Goal: Task Accomplishment & Management: Use online tool/utility

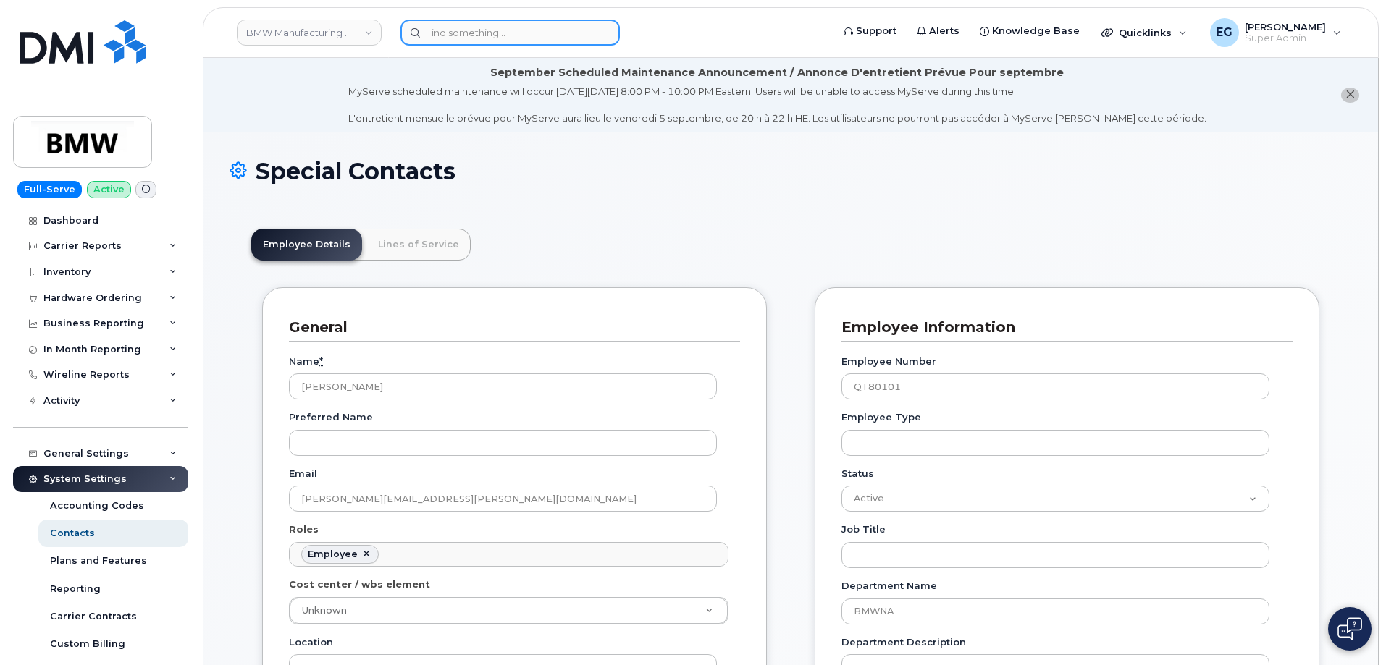
click at [583, 41] on input at bounding box center [509, 33] width 219 height 26
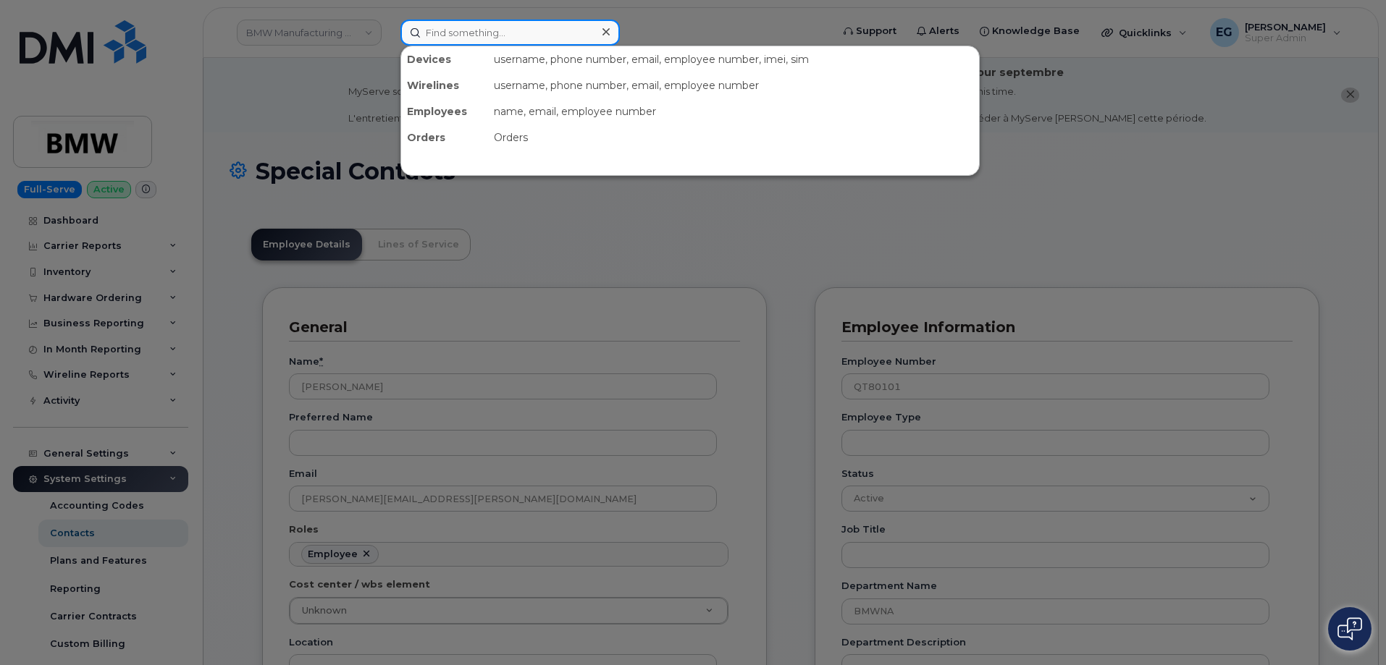
click at [583, 41] on input at bounding box center [509, 33] width 219 height 26
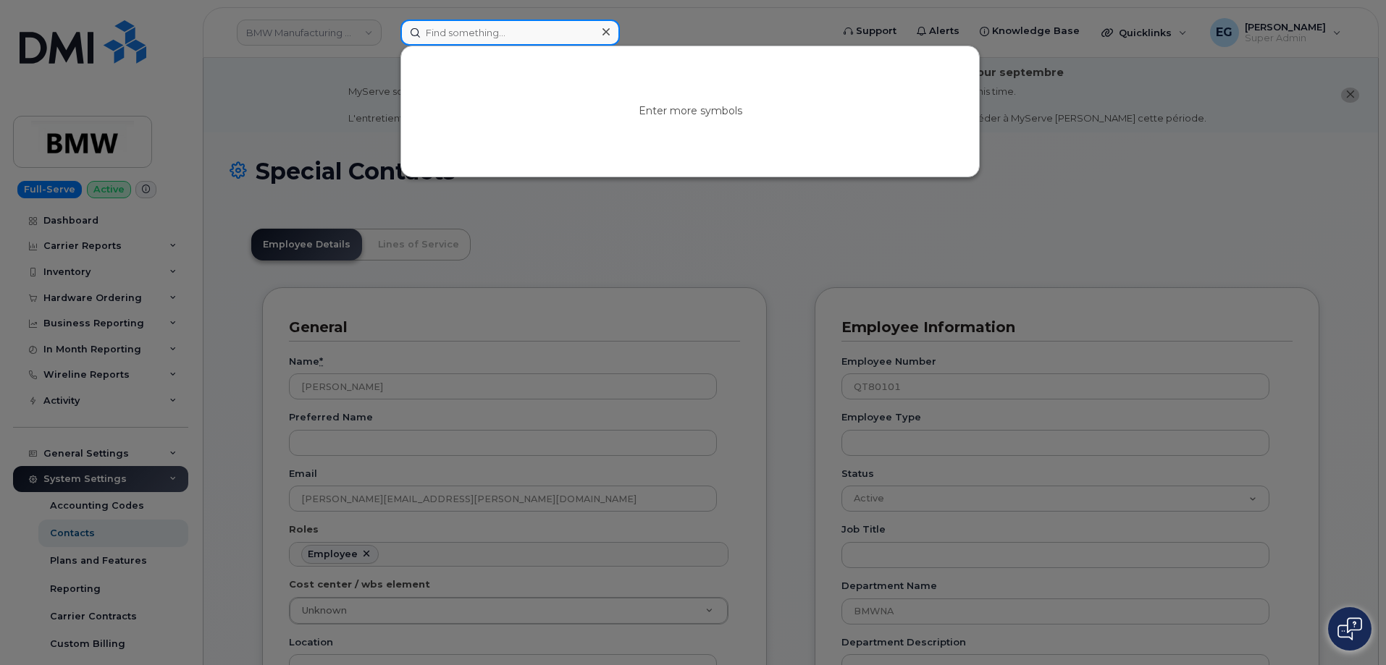
click at [532, 38] on input at bounding box center [509, 33] width 219 height 26
paste input "5517552254"
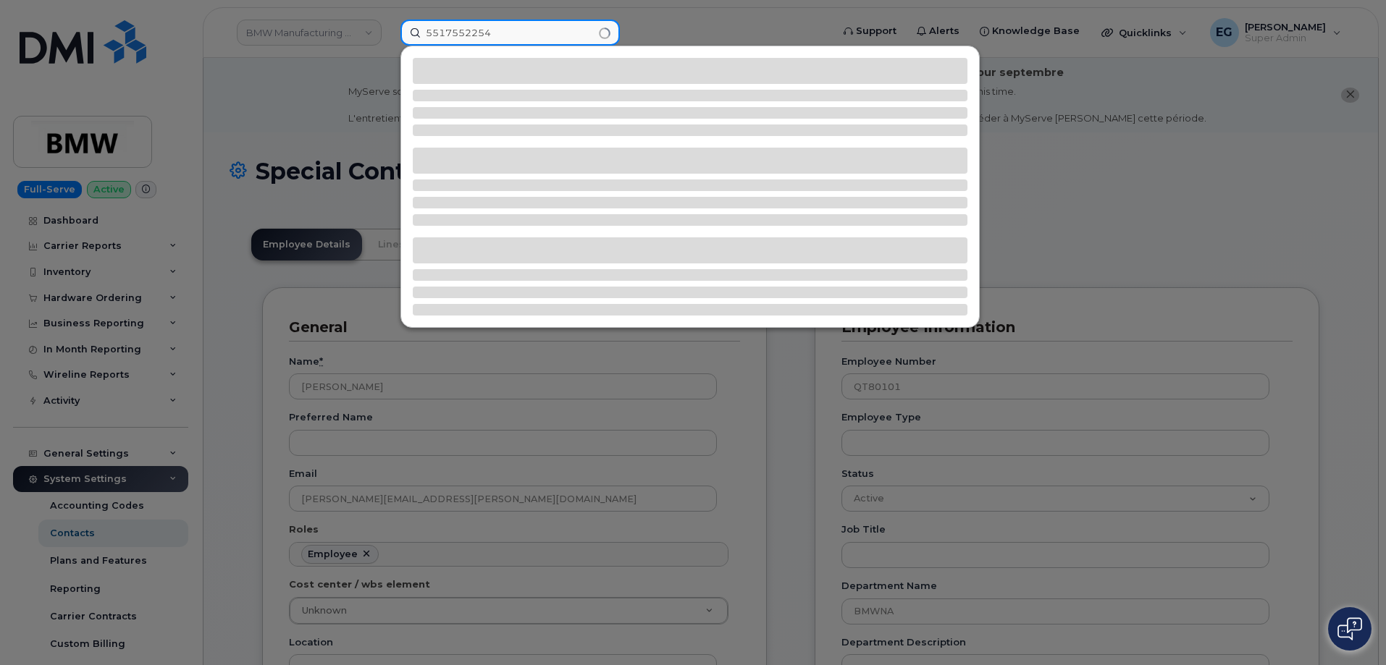
type input "5517552254"
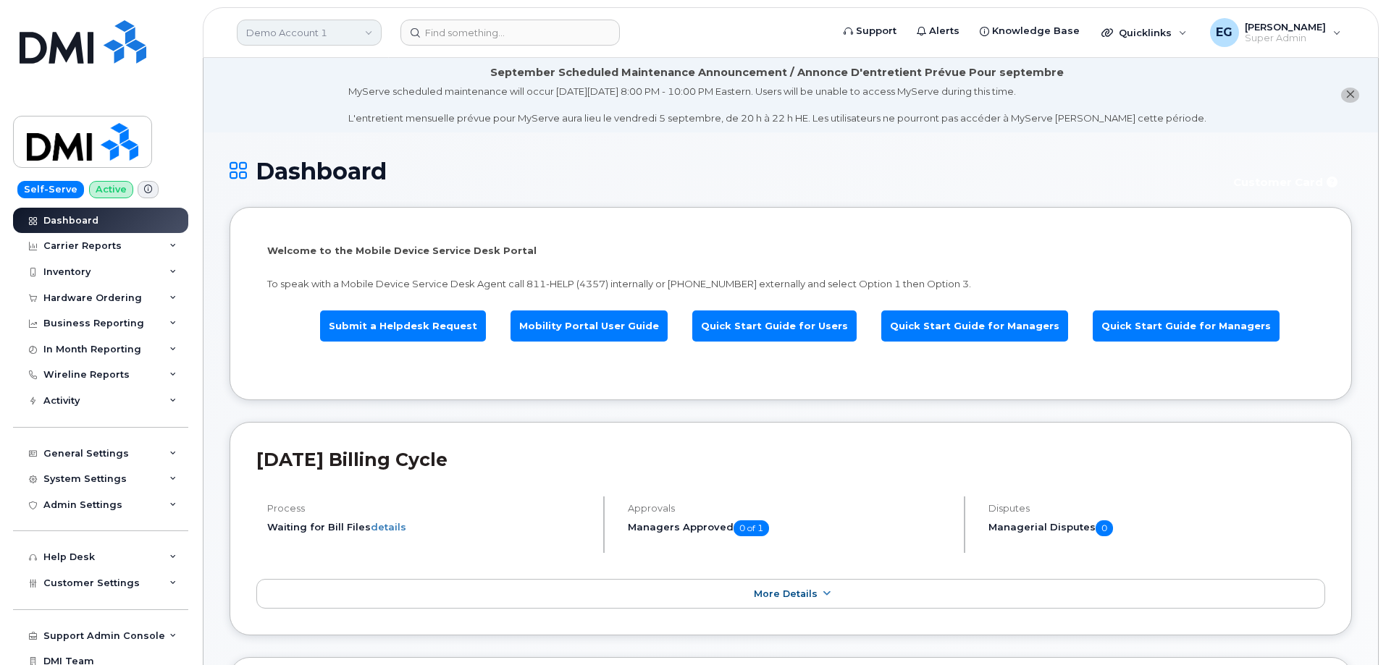
click at [310, 37] on link "Demo Account 1" at bounding box center [309, 33] width 145 height 26
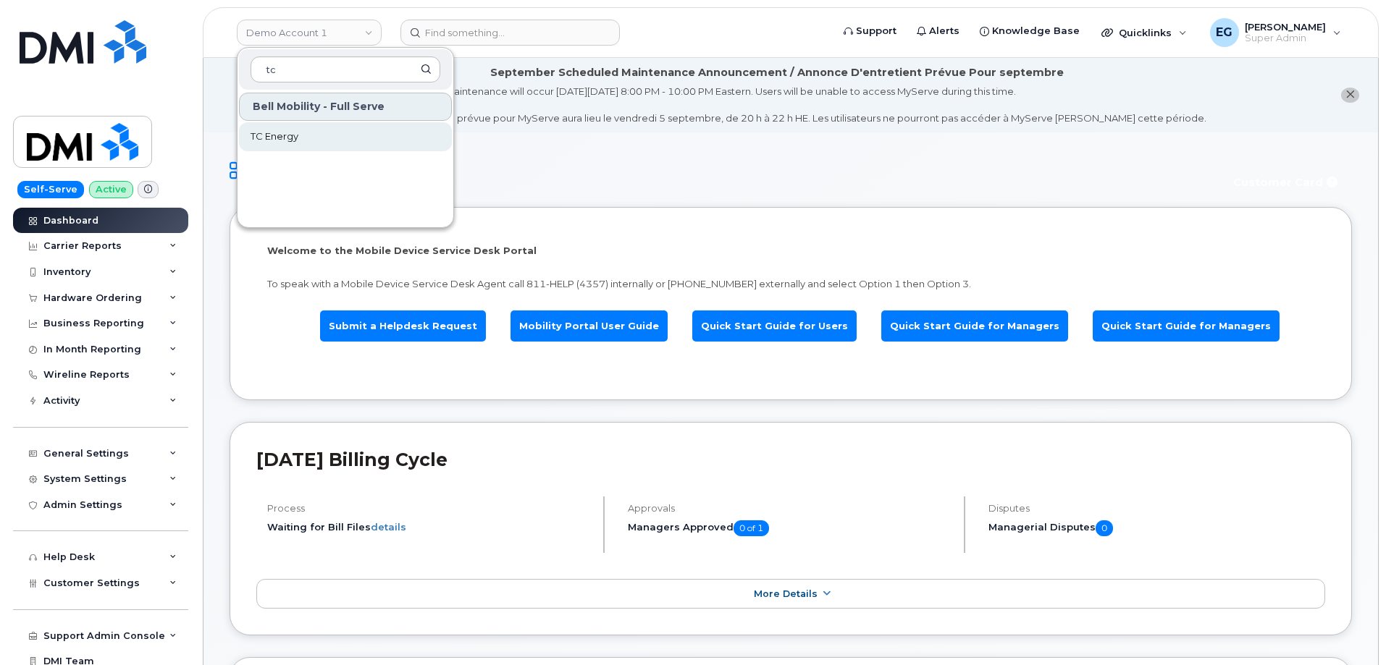
type input "tc"
click at [288, 138] on span "TC Energy" at bounding box center [274, 137] width 48 height 14
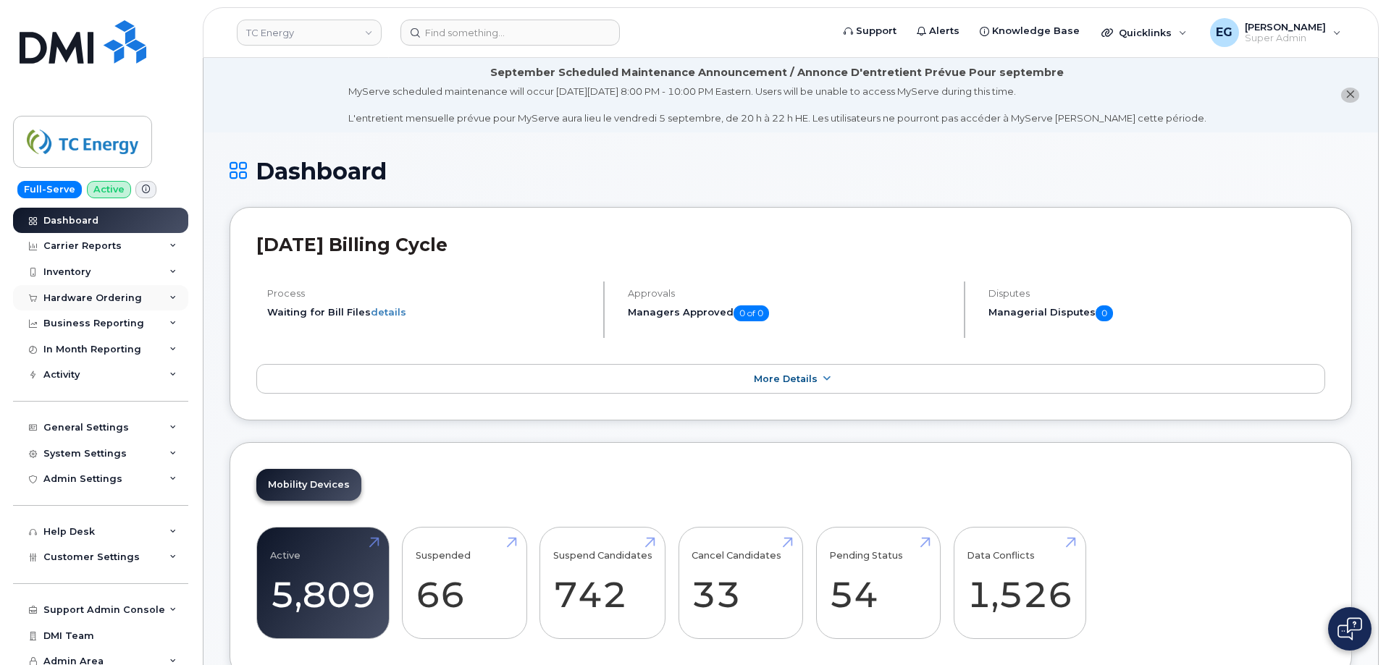
click at [109, 305] on div "Hardware Ordering" at bounding box center [100, 298] width 175 height 26
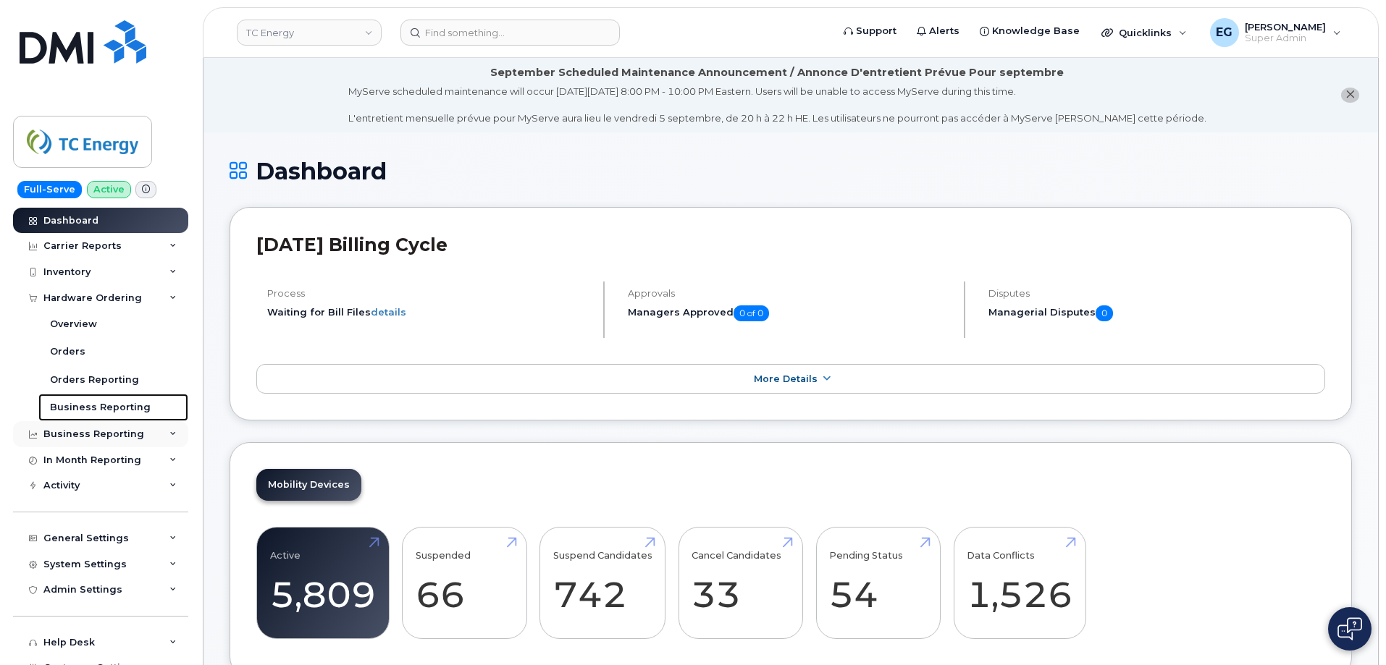
click at [94, 423] on div "Dashboard Carrier Reports Monthly Billing Data Daily Data Pooling Data Behavior…" at bounding box center [102, 437] width 179 height 458
click at [90, 432] on div "Business Reporting" at bounding box center [93, 435] width 101 height 12
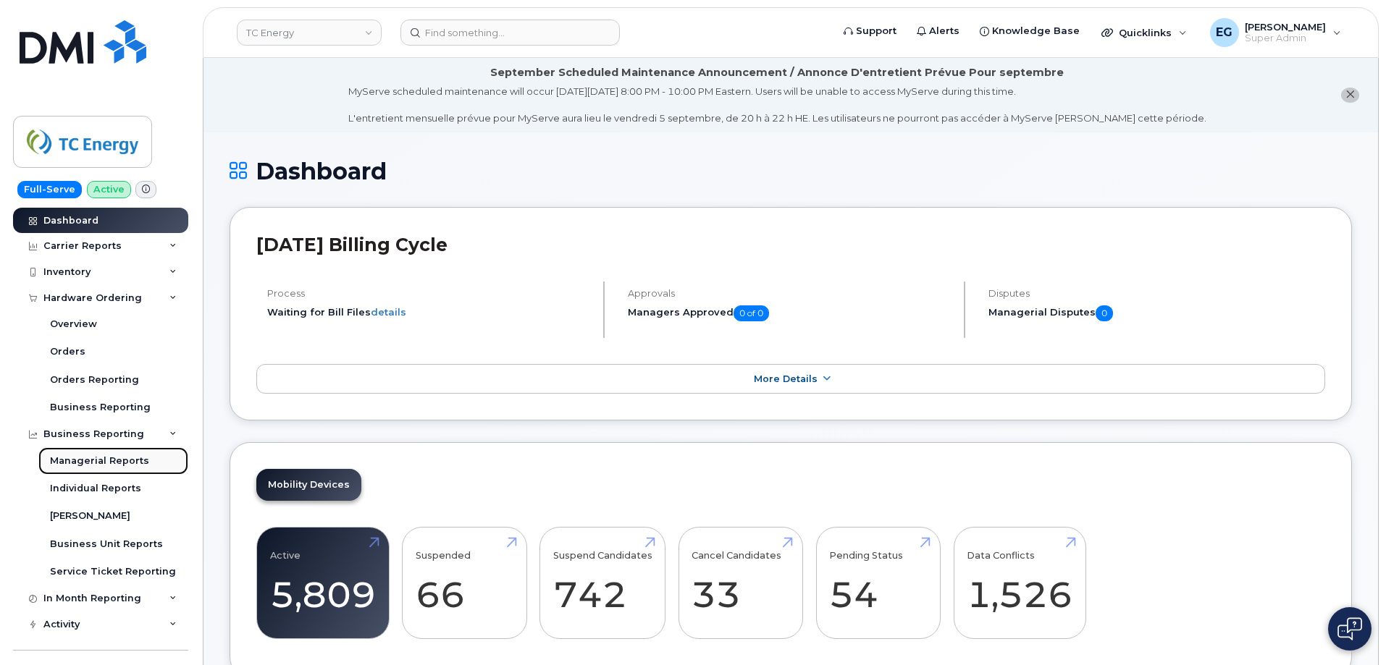
click at [107, 463] on div "Managerial Reports" at bounding box center [99, 461] width 99 height 13
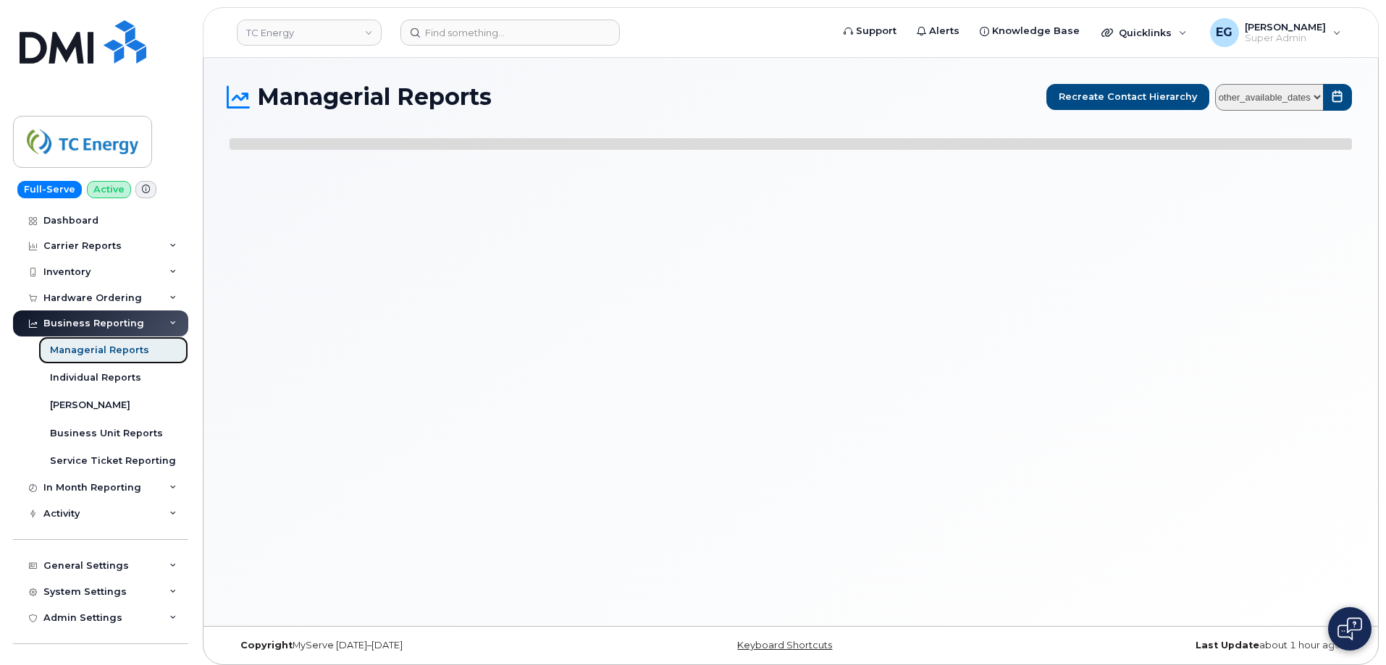
select select
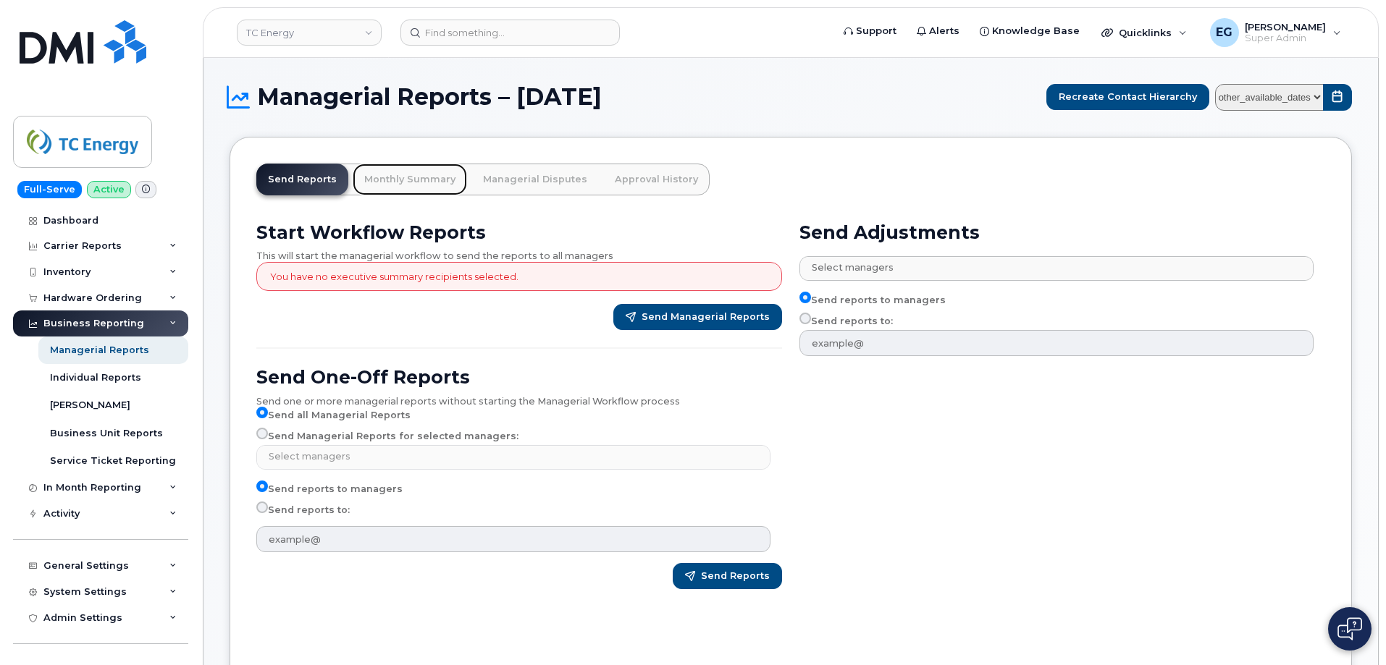
click at [408, 190] on link "Monthly Summary" at bounding box center [410, 180] width 114 height 32
click at [1301, 101] on select "other_available_dates January August July June May April March February January…" at bounding box center [1269, 97] width 109 height 27
click at [96, 54] on img at bounding box center [83, 41] width 127 height 43
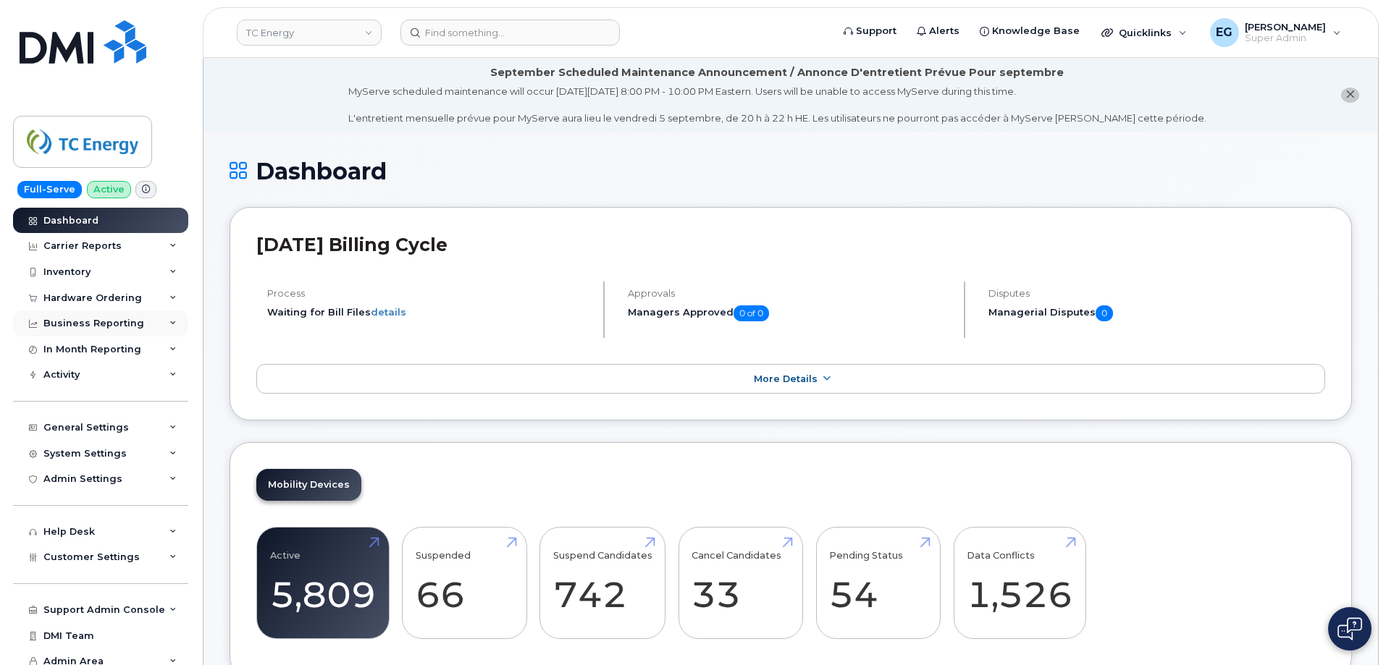
click at [103, 318] on div "Business Reporting" at bounding box center [93, 324] width 101 height 12
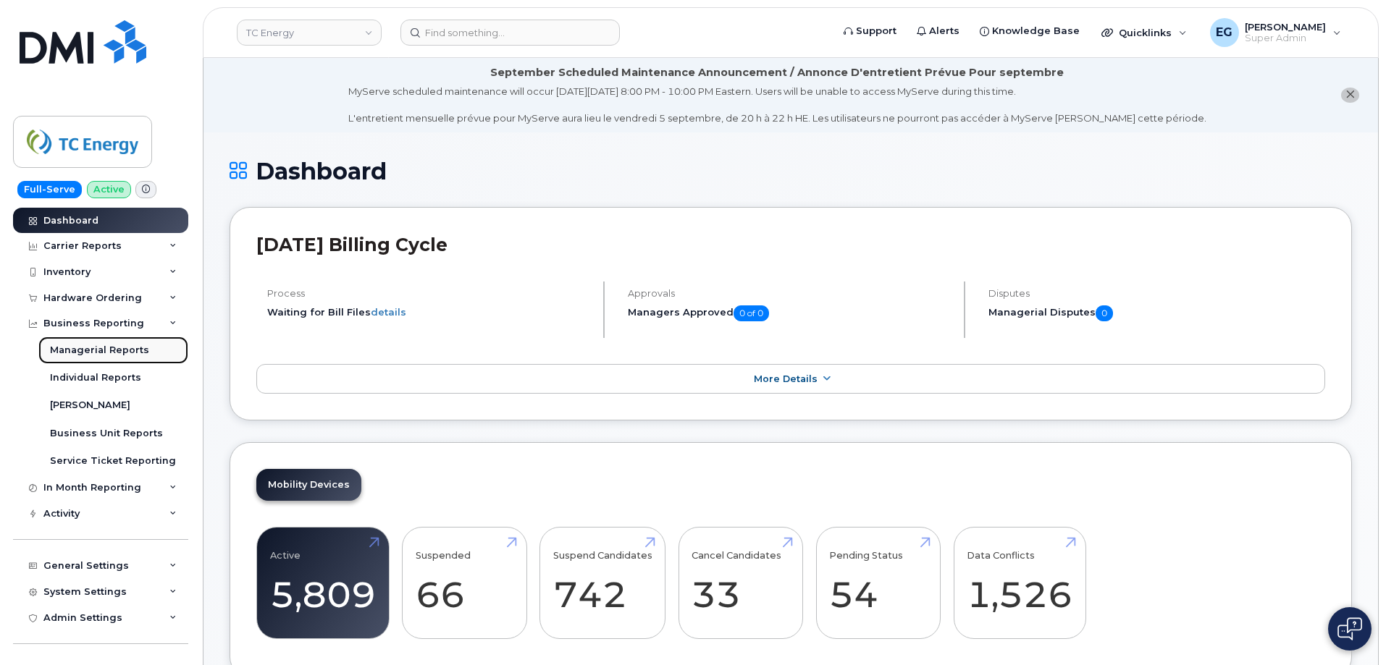
click at [117, 348] on div "Managerial Reports" at bounding box center [99, 350] width 99 height 13
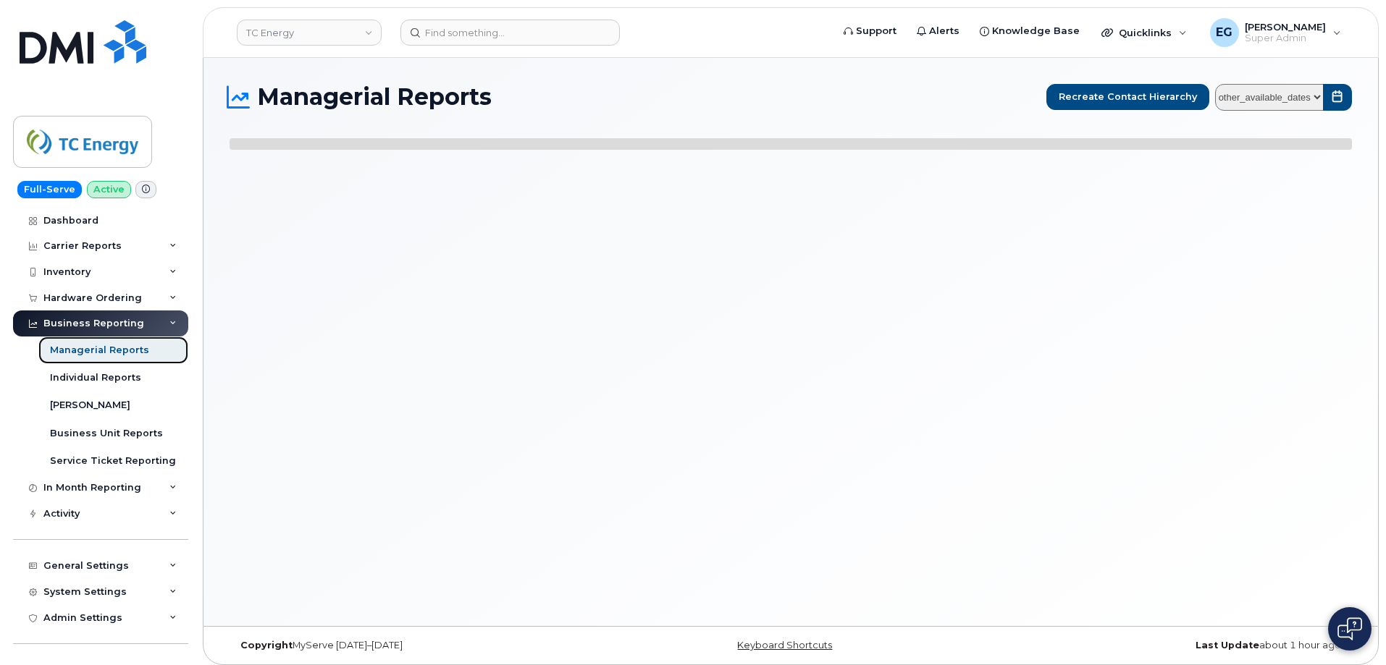
select select
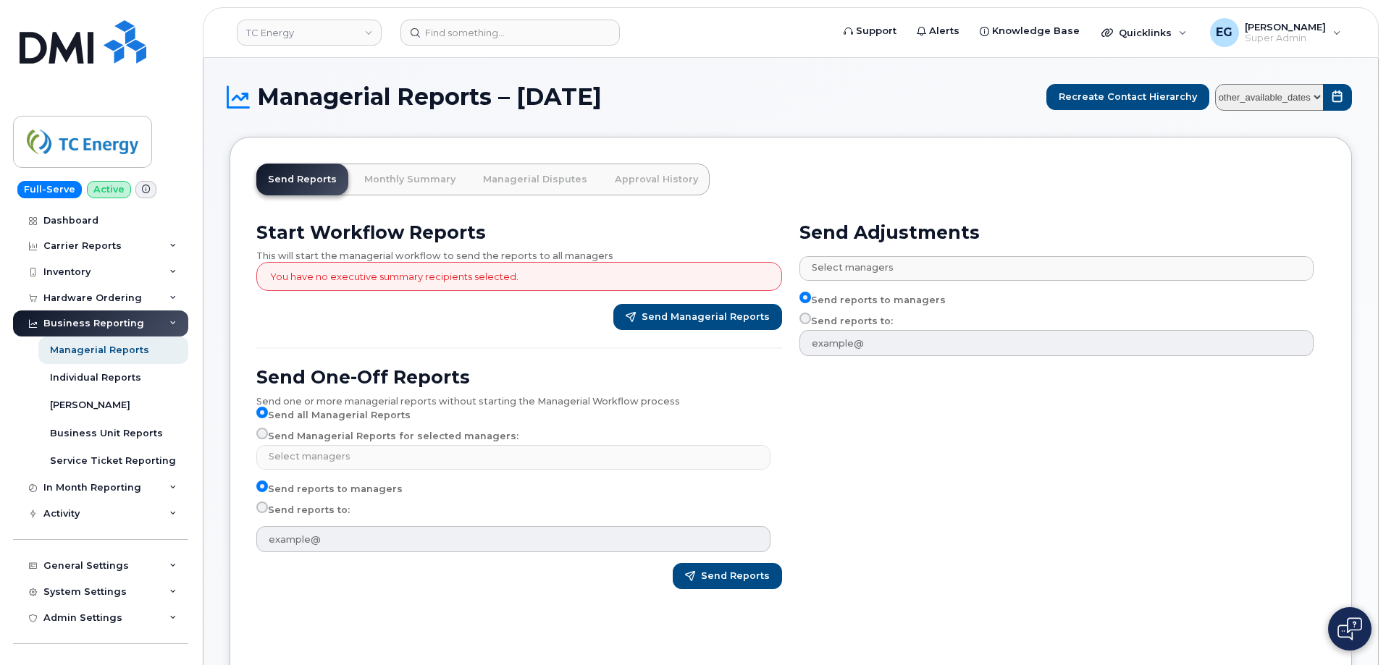
click at [1247, 103] on select "other_available_dates January August July June May April March February January…" at bounding box center [1269, 97] width 109 height 27
select select "/customer/a96a42c8-a90e-489f-b4a8-8a2d988e56d0/reports/873e5646-7888-11f0-9a88-…"
click at [1218, 84] on select "other_available_dates January August July June May April March February January…" at bounding box center [1269, 97] width 109 height 27
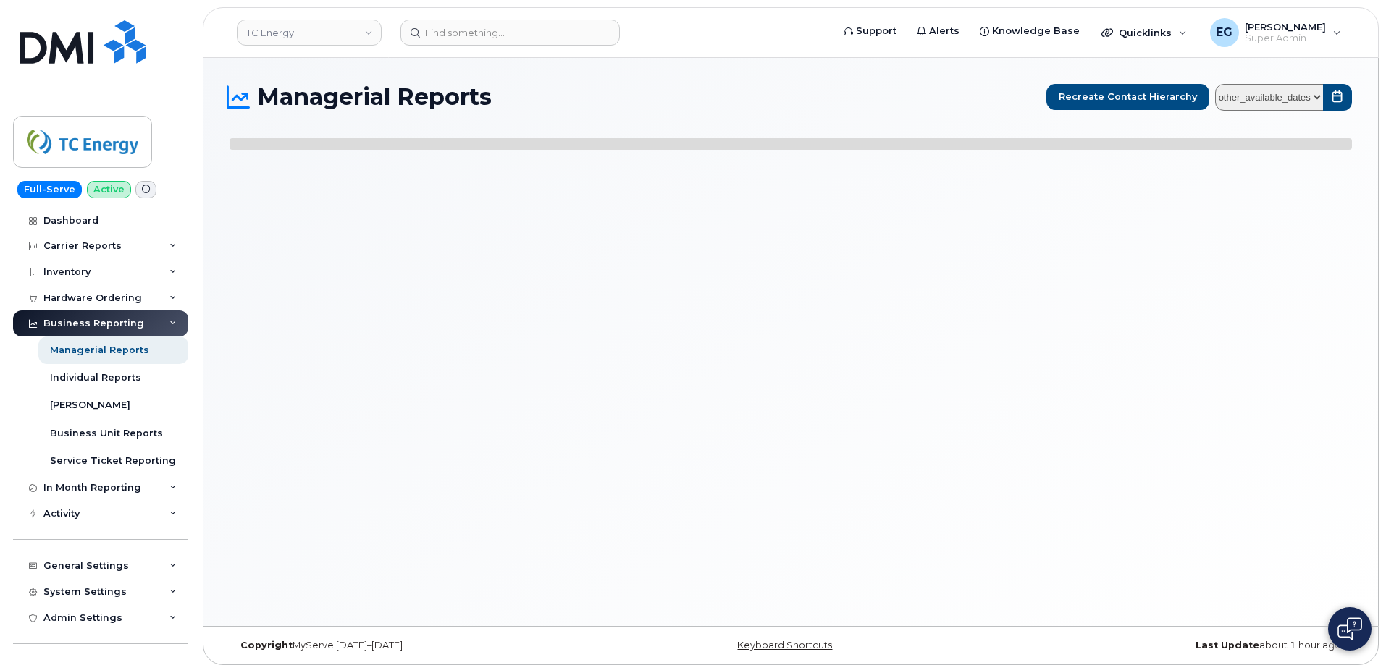
select select
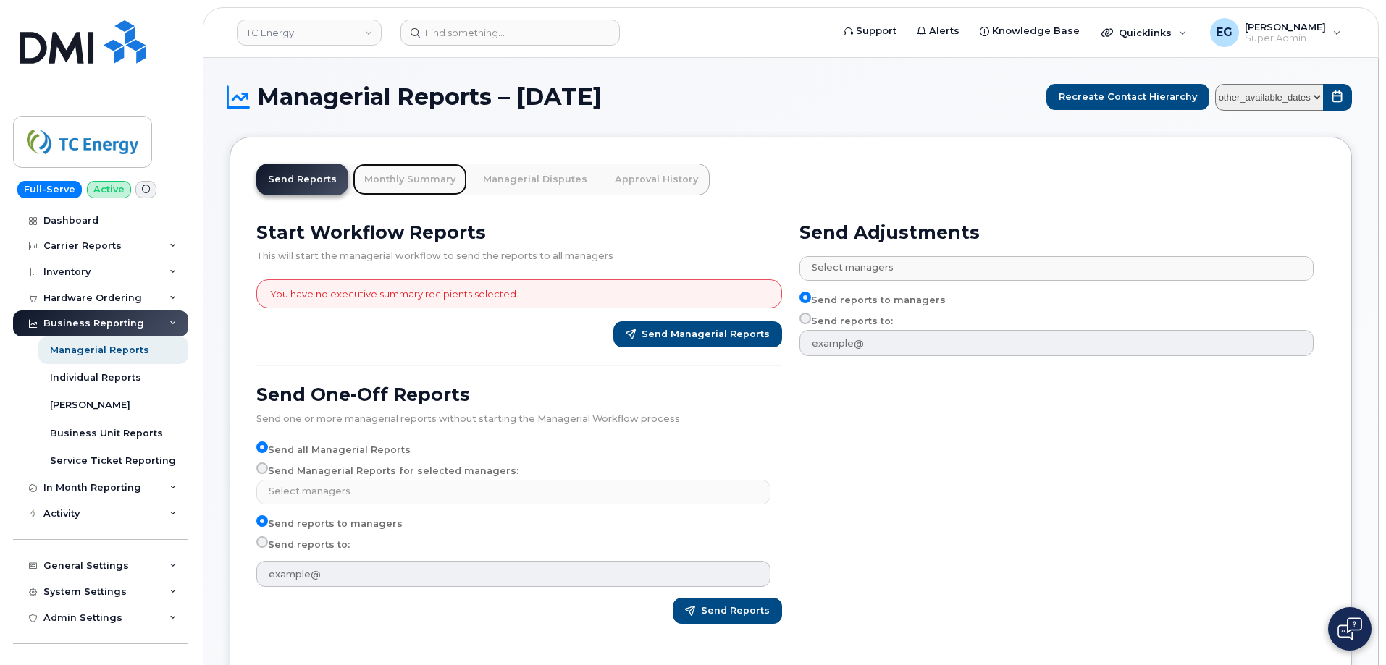
click at [389, 180] on link "Monthly Summary" at bounding box center [410, 180] width 114 height 32
click at [1302, 106] on select "other_available_dates January August July June May April March February January…" at bounding box center [1269, 97] width 109 height 27
select select "/customer/a96a42c8-a90e-489f-b4a8-8a2d988e56d0/reports/01614974-5b6a-11f0-9a84-…"
click at [1218, 84] on select "other_available_dates January August July June May April March February January…" at bounding box center [1269, 97] width 109 height 27
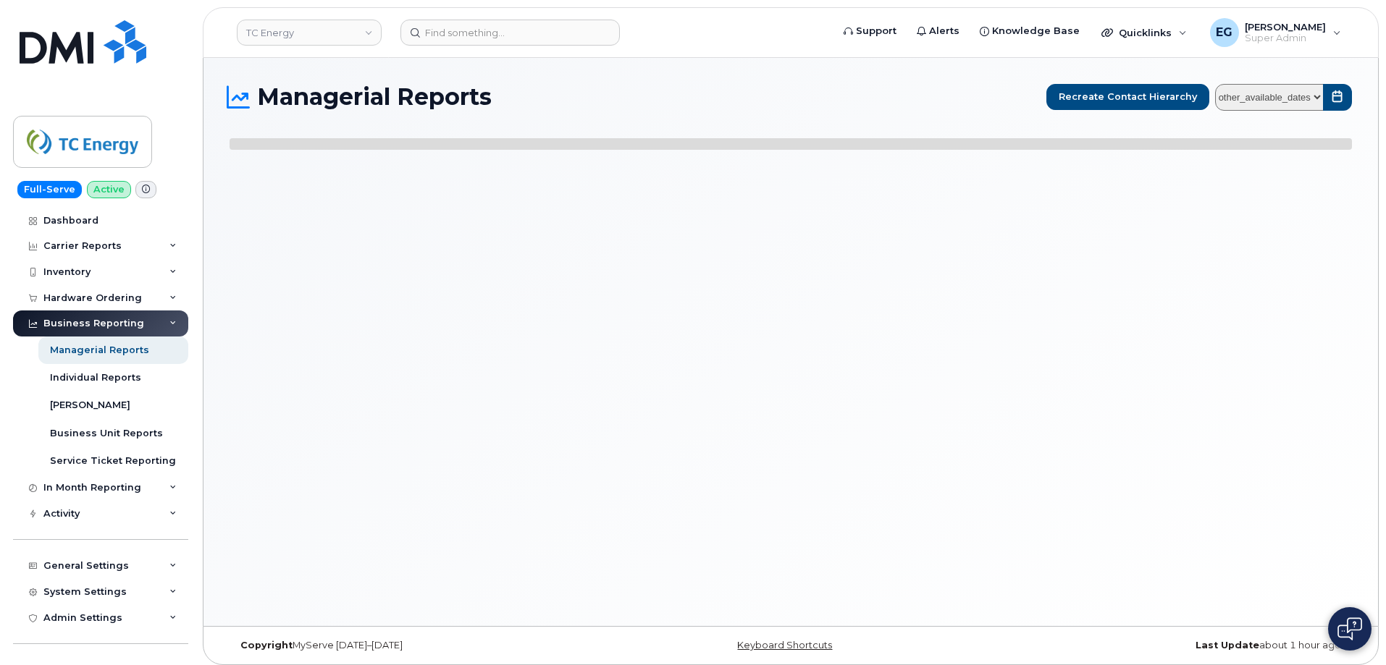
select select
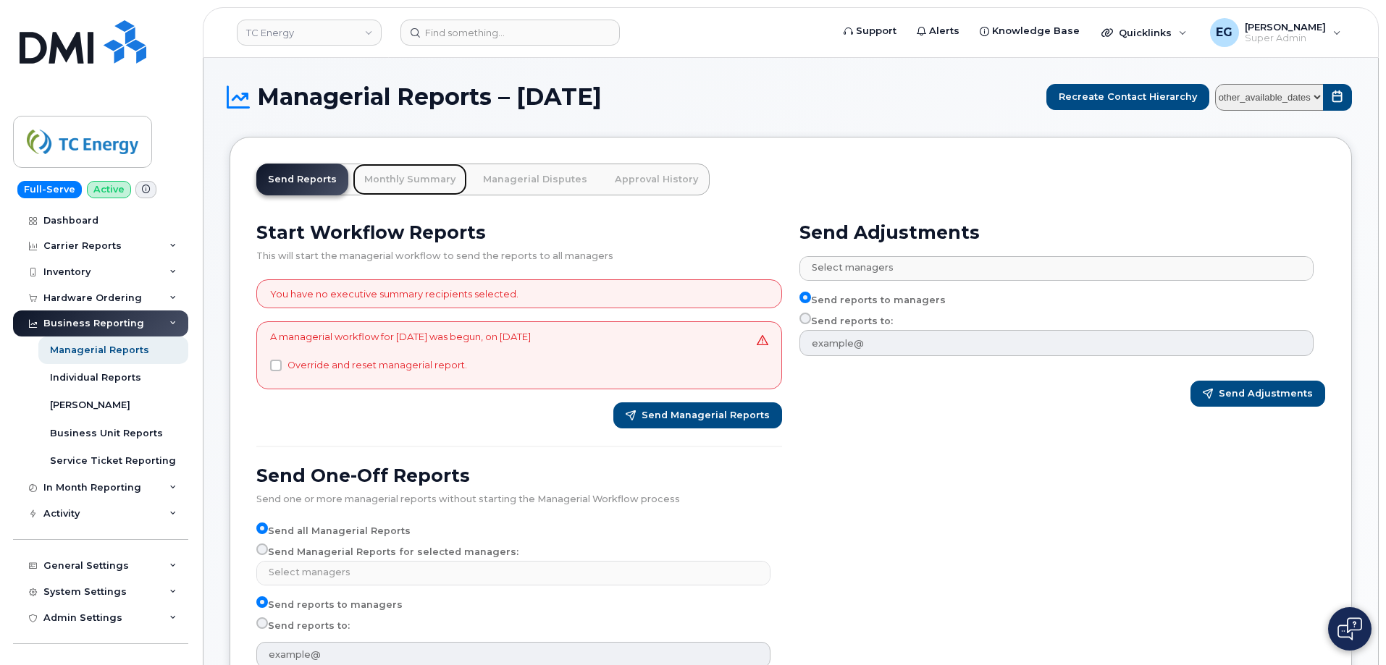
click at [414, 179] on link "Monthly Summary" at bounding box center [410, 180] width 114 height 32
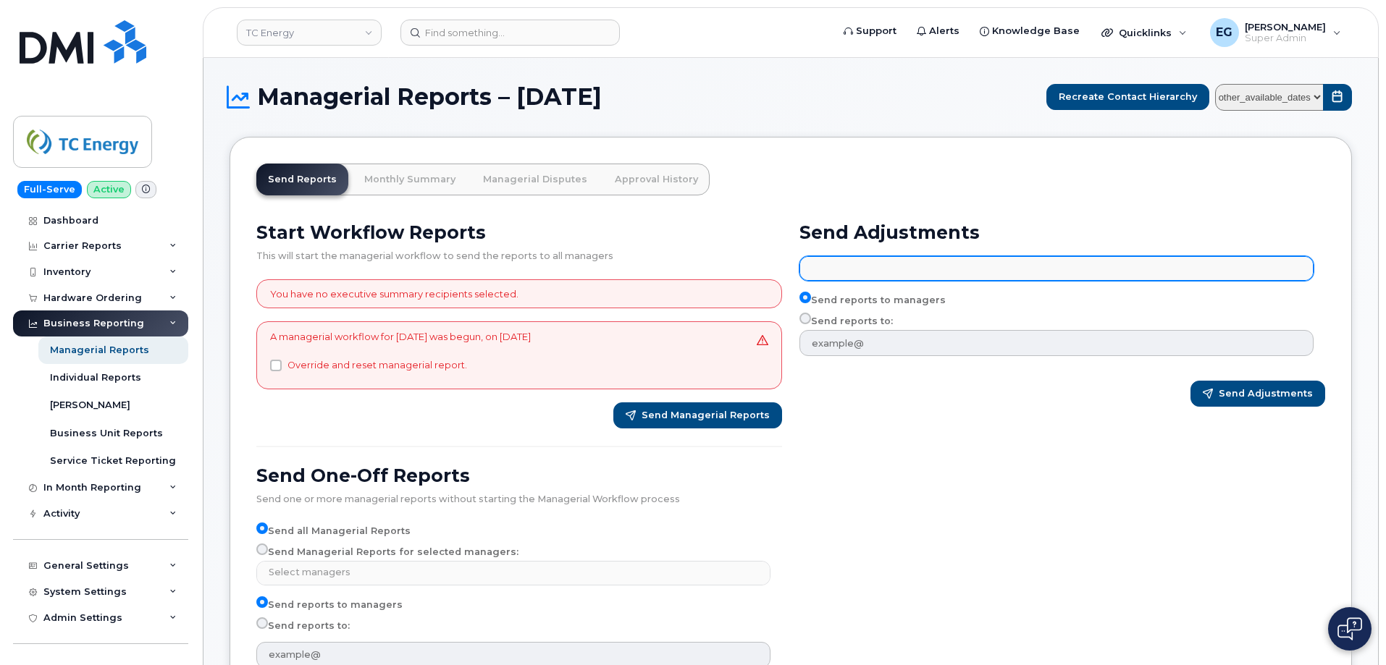
click at [912, 269] on input "text" at bounding box center [1058, 268] width 501 height 20
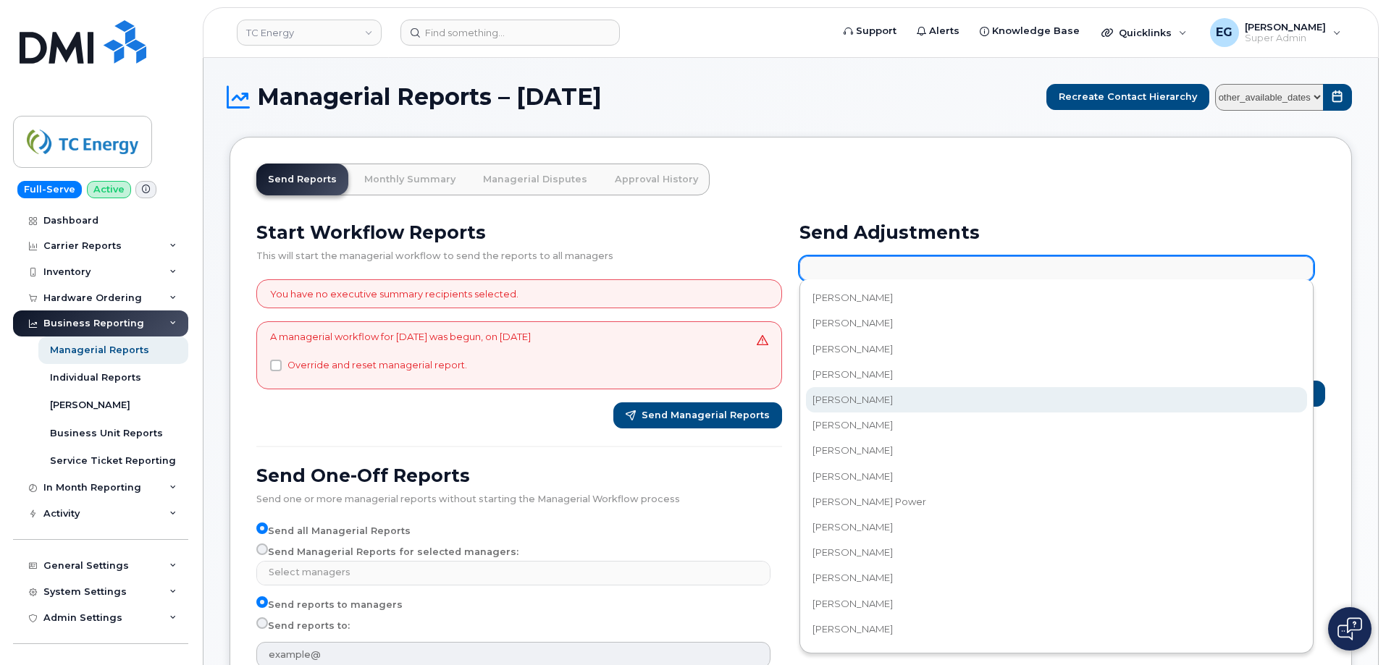
select select "beb8b75b-d305-41c3-96a6-c9edefc1d6b9"
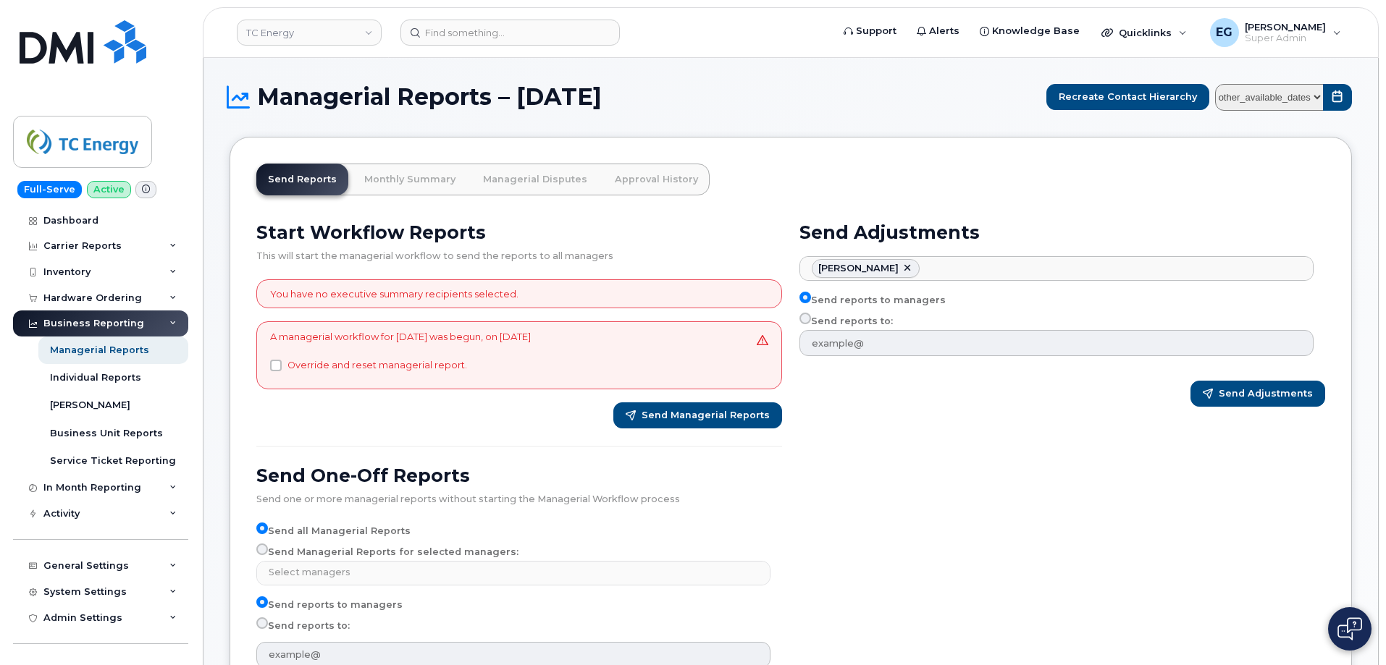
scroll to position [52, 0]
click at [391, 187] on link "Monthly Summary" at bounding box center [410, 180] width 114 height 32
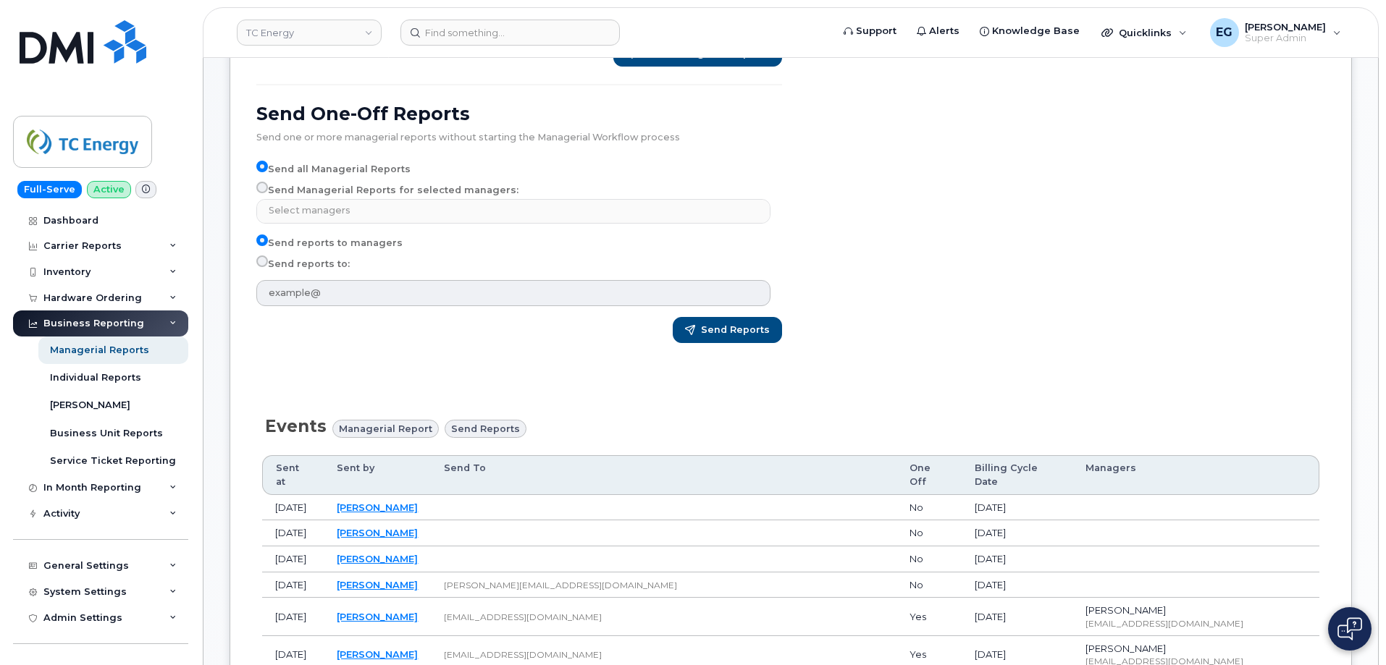
scroll to position [0, 0]
